Goal: Navigation & Orientation: Go to known website

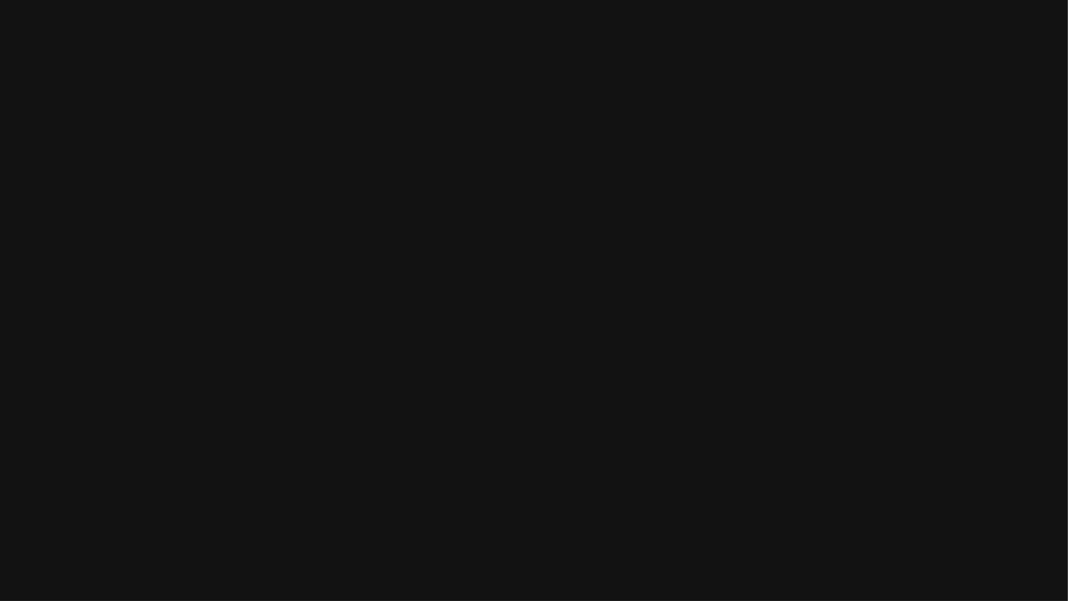
drag, startPoint x: 0, startPoint y: 0, endPoint x: 627, endPoint y: 166, distance: 648.4
click at [627, 0] on html at bounding box center [534, 0] width 1068 height 0
